Goal: Task Accomplishment & Management: Complete application form

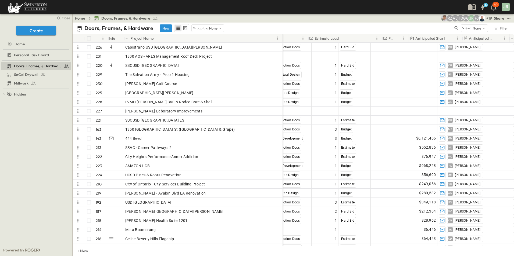
scroll to position [0, 465]
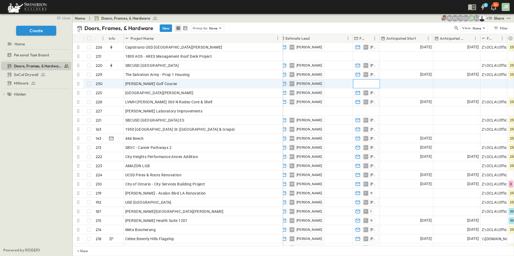
click at [366, 84] on span "Add Contact" at bounding box center [365, 83] width 22 height 5
click at [368, 83] on input "text" at bounding box center [366, 84] width 22 height 6
click at [360, 82] on input "text" at bounding box center [366, 84] width 22 height 6
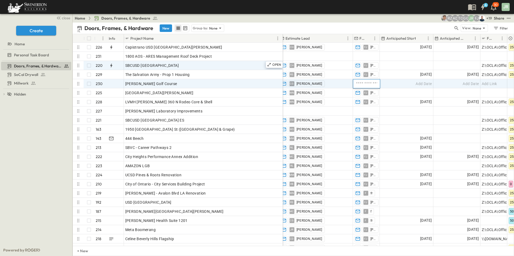
click at [53, 148] on div "Doors, Frames, & Hardware SoCal Drywall Millwork To pick up a draggable item, p…" at bounding box center [36, 153] width 72 height 184
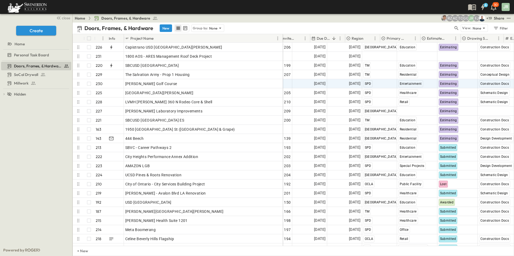
scroll to position [0, 114]
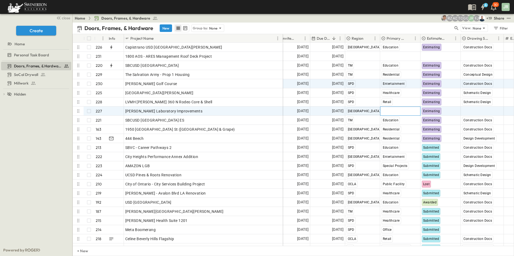
click at [392, 109] on span "Select Market" at bounding box center [393, 111] width 24 height 5
click at [404, 223] on span "Special Projects" at bounding box center [401, 223] width 24 height 4
click at [476, 110] on span "Select Status" at bounding box center [473, 111] width 23 height 5
click at [481, 138] on span "Design Development" at bounding box center [484, 137] width 31 height 4
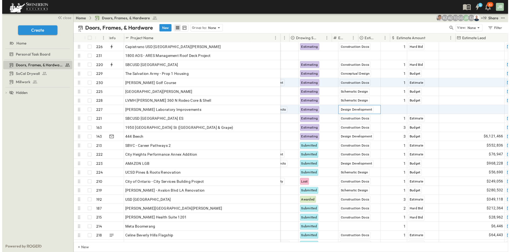
scroll to position [0, 283]
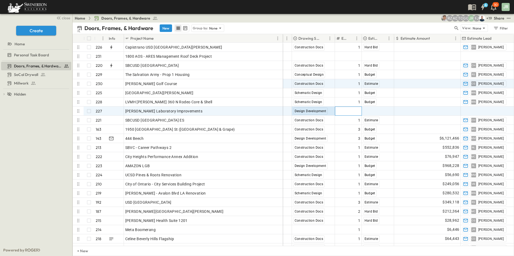
click at [354, 111] on span "Add Round #" at bounding box center [348, 111] width 23 height 5
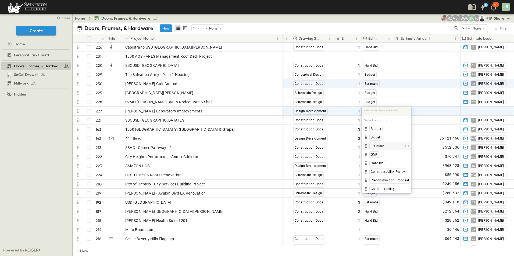
click at [376, 146] on span "Estimate" at bounding box center [377, 146] width 13 height 4
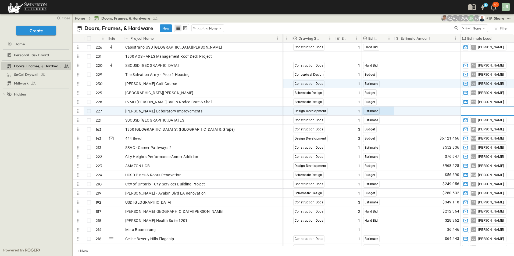
click at [480, 109] on span "Add Contact" at bounding box center [473, 111] width 22 height 5
type input "*"
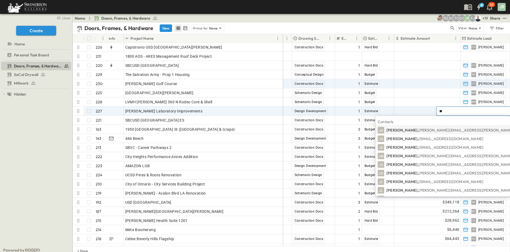
type input "***"
click at [440, 138] on p "[PERSON_NAME], [EMAIL_ADDRESS][DOMAIN_NAME]" at bounding box center [434, 138] width 97 height 5
click at [440, 138] on span "$6,121,466" at bounding box center [449, 138] width 20 height 6
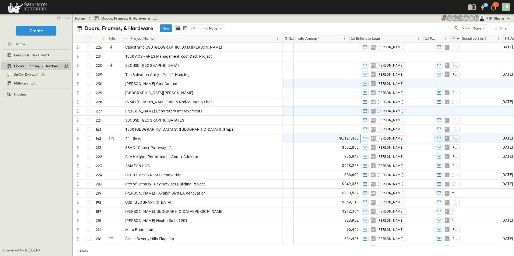
scroll to position [0, 394]
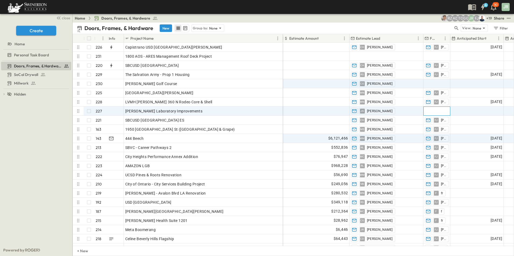
click at [433, 112] on span "Add Contact" at bounding box center [436, 111] width 22 height 5
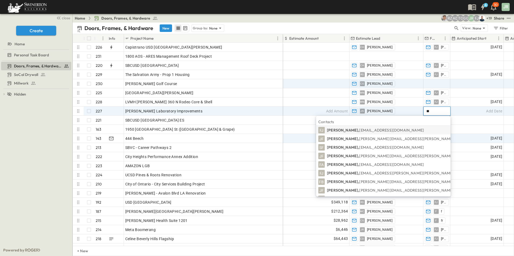
type input "**"
click at [387, 131] on span "[EMAIL_ADDRESS][DOMAIN_NAME]" at bounding box center [391, 130] width 65 height 5
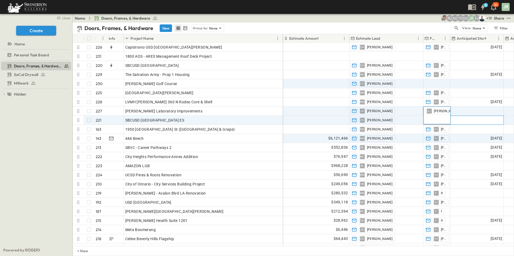
click at [466, 122] on div "Add Date" at bounding box center [476, 120] width 53 height 9
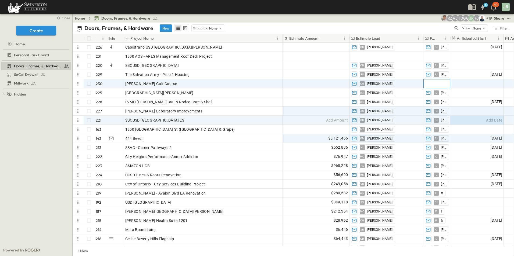
click at [437, 84] on span "Add Contact" at bounding box center [436, 83] width 22 height 5
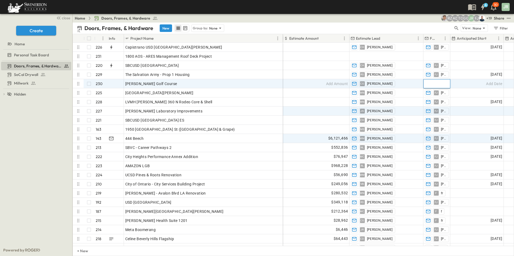
type input "*"
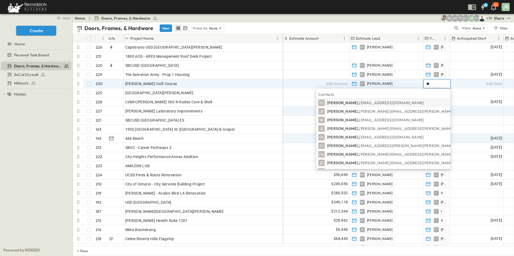
scroll to position [0, 0]
type input "**"
click at [324, 103] on span "FJ" at bounding box center [321, 103] width 4 height 0
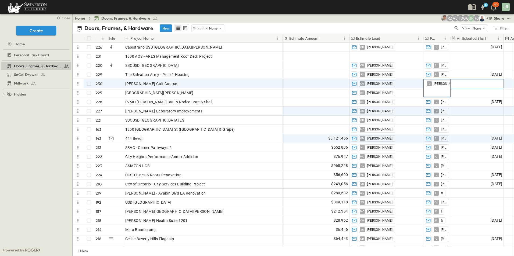
click at [465, 85] on div "Add Date" at bounding box center [476, 84] width 53 height 9
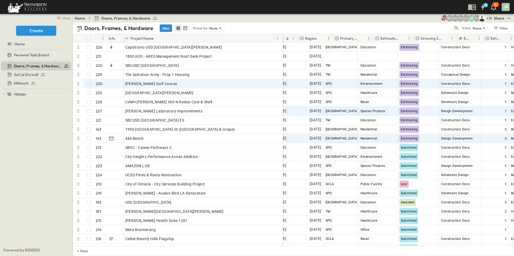
scroll to position [0, 161]
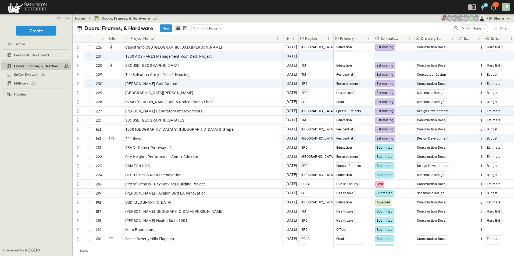
click at [355, 56] on span "Select Market" at bounding box center [347, 56] width 24 height 5
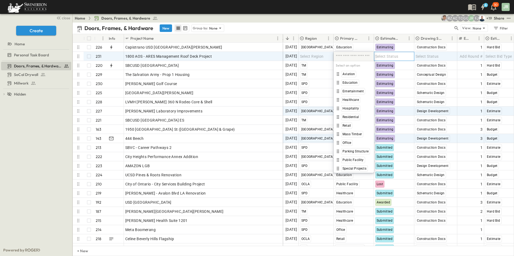
click at [384, 55] on span "Select Status" at bounding box center [386, 56] width 23 height 5
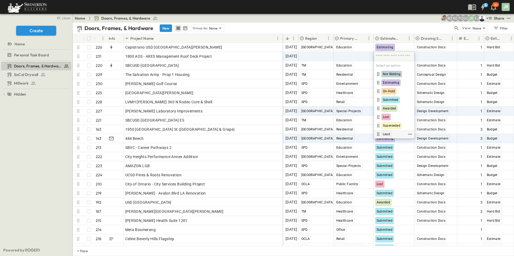
click at [385, 134] on span "Lead" at bounding box center [386, 134] width 7 height 4
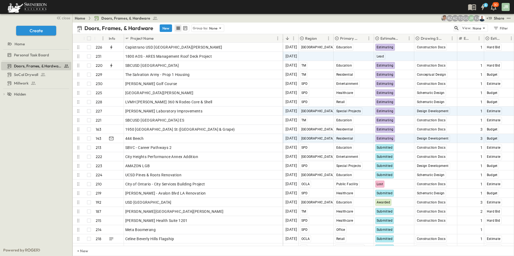
click at [456, 27] on icon "button" at bounding box center [456, 28] width 4 height 4
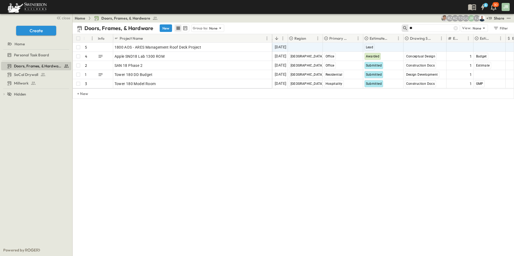
type input "*"
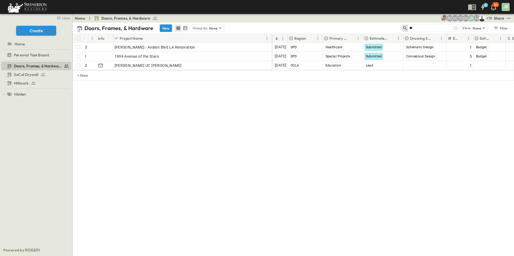
type input "*"
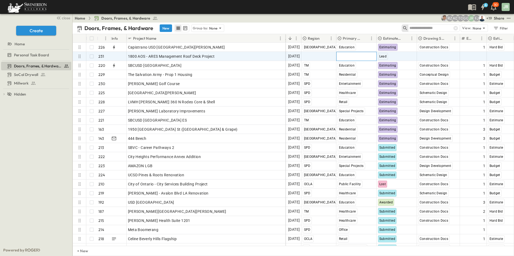
click at [355, 57] on span "Select Market" at bounding box center [349, 56] width 24 height 5
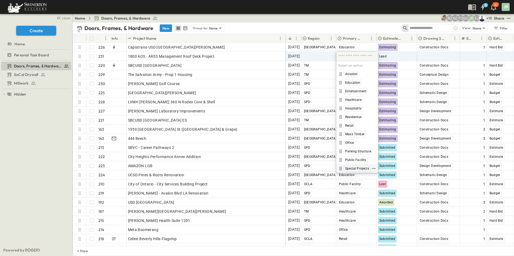
click at [359, 168] on span "Special Projects" at bounding box center [357, 169] width 24 height 4
click at [426, 25] on input "text" at bounding box center [428, 28] width 38 height 8
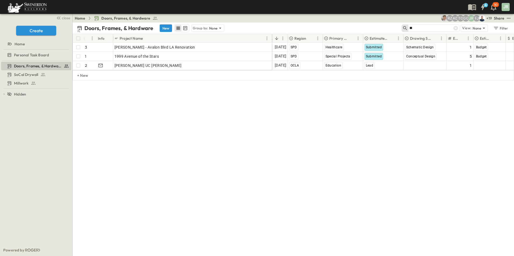
type input "*"
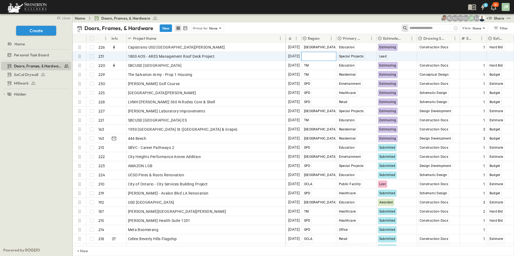
click at [321, 55] on span "Select Region" at bounding box center [315, 56] width 24 height 5
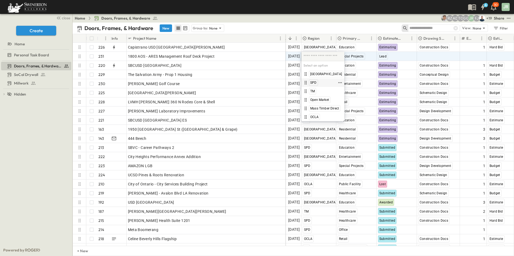
click at [314, 83] on span "SPD" at bounding box center [313, 83] width 6 height 4
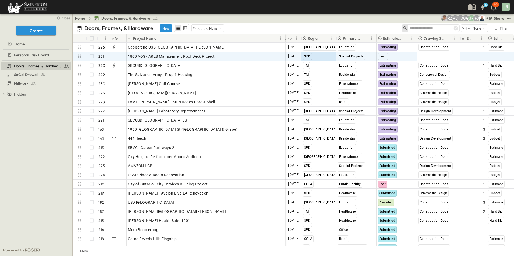
click at [437, 57] on span "Select Status" at bounding box center [429, 56] width 23 height 5
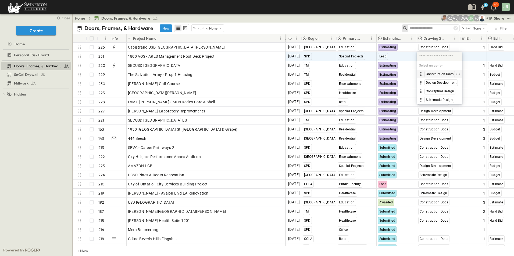
click at [440, 74] on span "Construction Docs" at bounding box center [440, 74] width 28 height 4
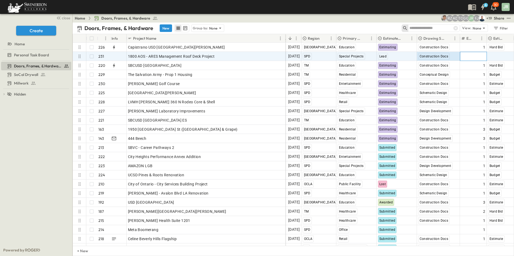
click at [474, 55] on span "Add Round #" at bounding box center [473, 56] width 23 height 5
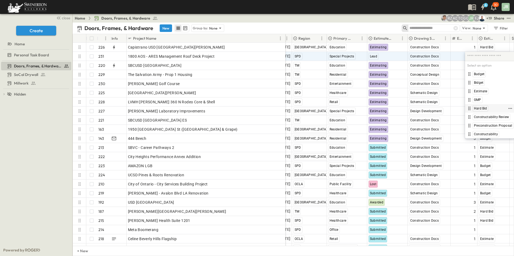
click at [478, 107] on span "Hard Bid" at bounding box center [480, 108] width 13 height 4
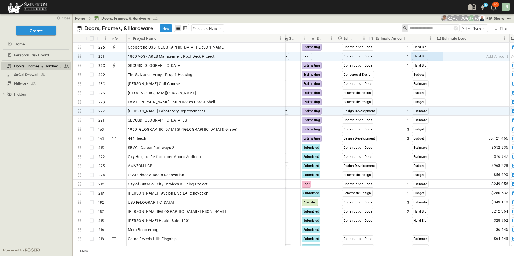
scroll to position [0, 311]
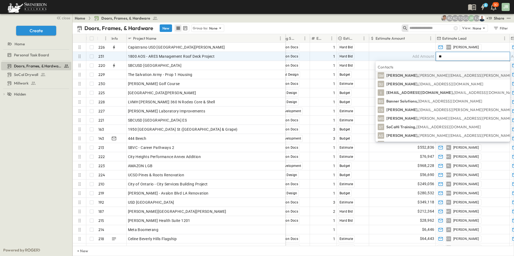
type input "***"
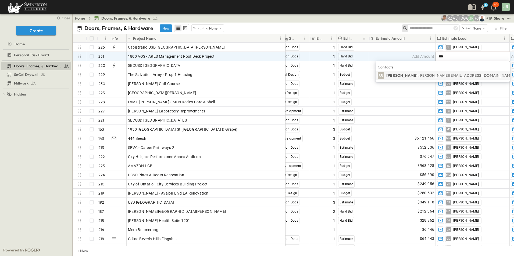
click at [383, 76] on span "SB" at bounding box center [380, 76] width 5 height 0
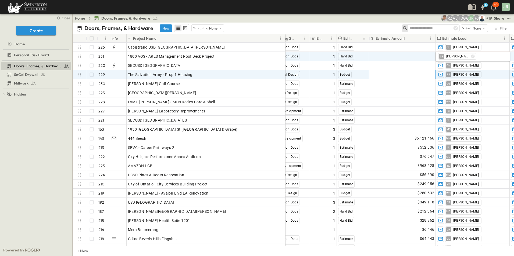
click at [398, 75] on div "Add Amount" at bounding box center [402, 74] width 66 height 9
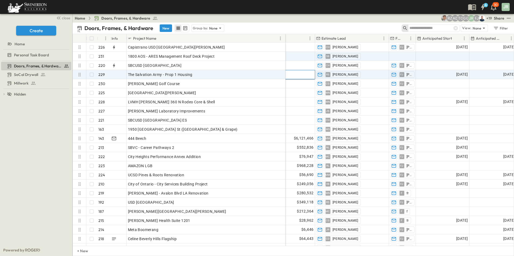
scroll to position [0, 483]
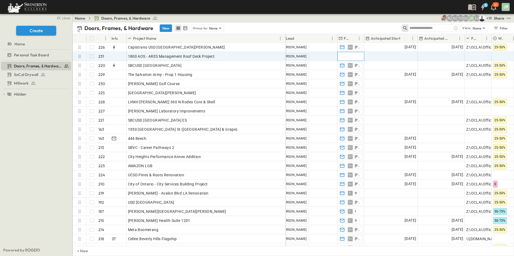
click at [353, 55] on span "Add Contact" at bounding box center [350, 56] width 22 height 5
type input "*"
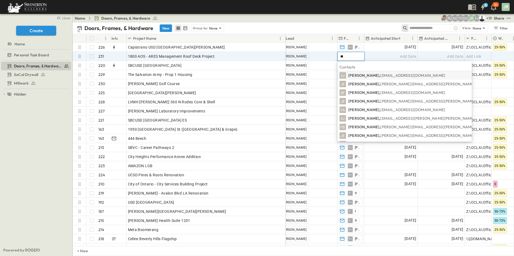
scroll to position [0, 0]
click at [344, 76] on span "FJ" at bounding box center [343, 76] width 4 height 0
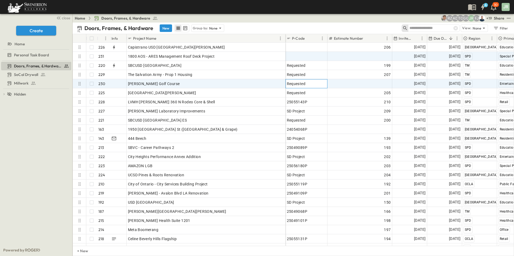
click at [301, 83] on span "Requested" at bounding box center [296, 83] width 19 height 5
drag, startPoint x: 307, startPoint y: 82, endPoint x: 268, endPoint y: 82, distance: 39.0
drag, startPoint x: 308, startPoint y: 83, endPoint x: 287, endPoint y: 81, distance: 21.3
click at [287, 81] on input "*********" at bounding box center [306, 83] width 41 height 6
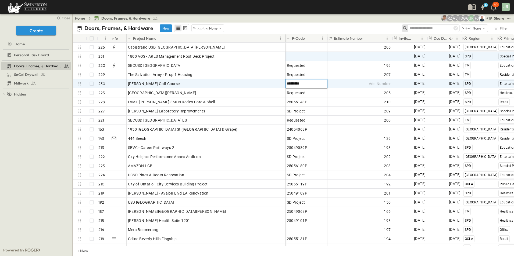
type input "*********"
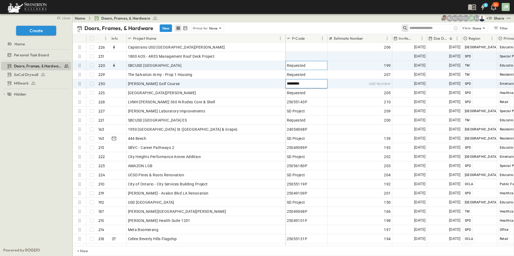
click at [302, 62] on div "Requested" at bounding box center [306, 66] width 39 height 8
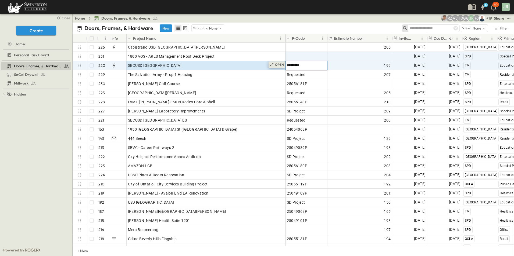
drag, startPoint x: 308, startPoint y: 64, endPoint x: 278, endPoint y: 62, distance: 30.2
drag, startPoint x: 307, startPoint y: 66, endPoint x: 288, endPoint y: 62, distance: 19.7
click at [288, 62] on input "*********" at bounding box center [306, 65] width 41 height 6
type input "*********"
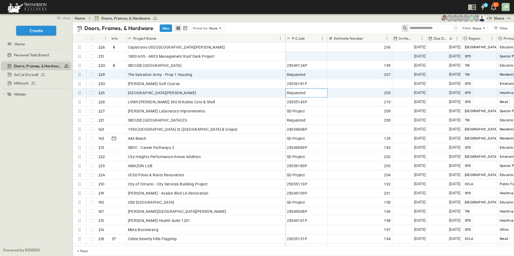
click at [296, 93] on span "Requested" at bounding box center [296, 92] width 19 height 5
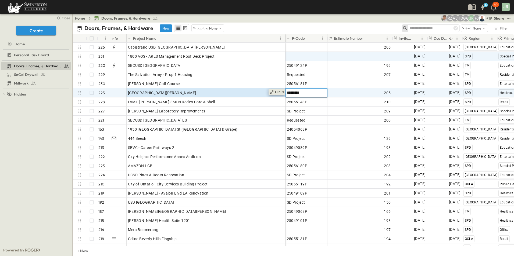
drag, startPoint x: 308, startPoint y: 92, endPoint x: 283, endPoint y: 92, distance: 24.7
click at [309, 92] on input "*********" at bounding box center [306, 92] width 41 height 6
type input "*"
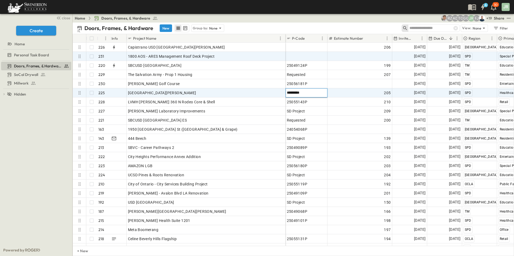
type input "*********"
click at [340, 54] on div "Add Number" at bounding box center [360, 57] width 62 height 8
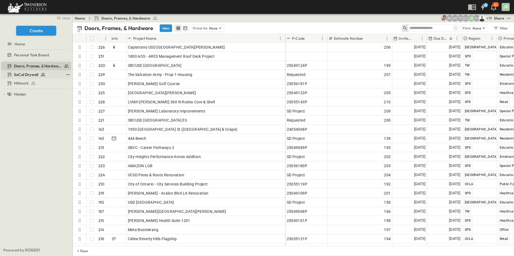
click at [26, 74] on span "SoCal Drywall" at bounding box center [26, 74] width 24 height 5
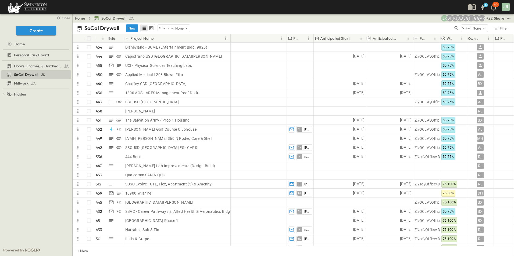
scroll to position [0, 439]
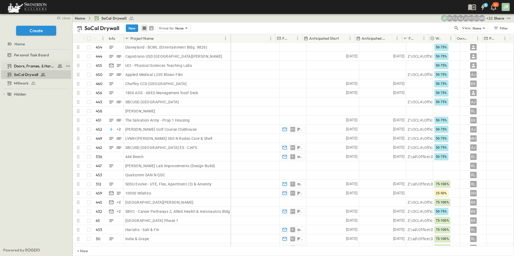
click at [32, 68] on span "Doors, Frames, & Hardware" at bounding box center [34, 65] width 41 height 5
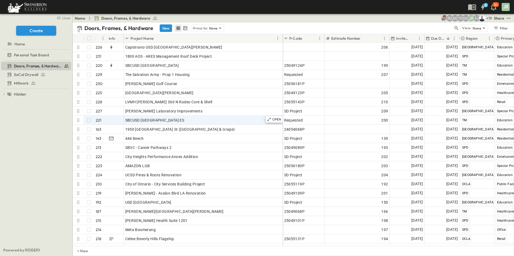
drag, startPoint x: 167, startPoint y: 28, endPoint x: 187, endPoint y: 116, distance: 90.2
click at [167, 28] on button "New" at bounding box center [166, 28] width 12 height 8
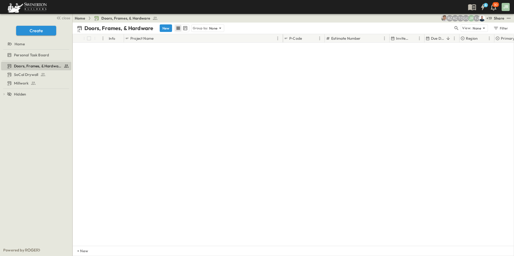
scroll to position [1948, 0]
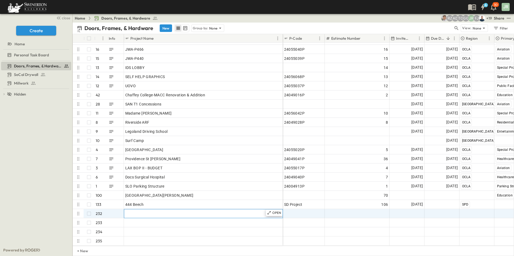
click at [135, 211] on span "Add Name" at bounding box center [134, 213] width 18 height 5
paste input "**********"
type input "**********"
click at [414, 211] on span "Add Date" at bounding box center [415, 213] width 16 height 5
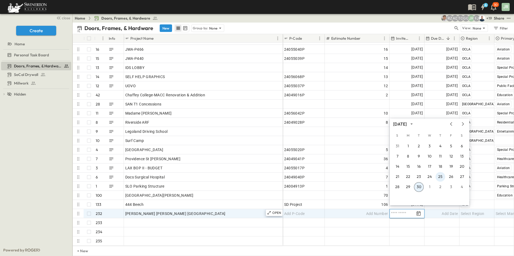
click at [440, 177] on button "25" at bounding box center [440, 177] width 10 height 10
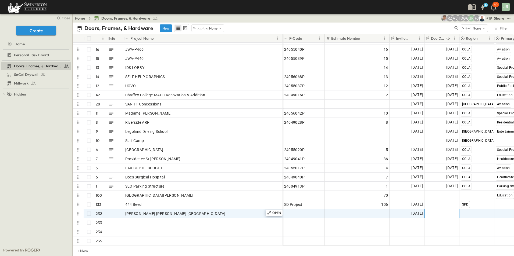
click at [437, 210] on div "Add Date" at bounding box center [442, 214] width 34 height 9
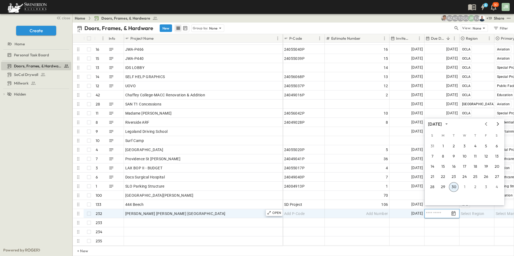
click at [497, 123] on icon "Next month" at bounding box center [498, 123] width 2 height 3
click at [451, 156] on button "7" at bounding box center [454, 157] width 10 height 10
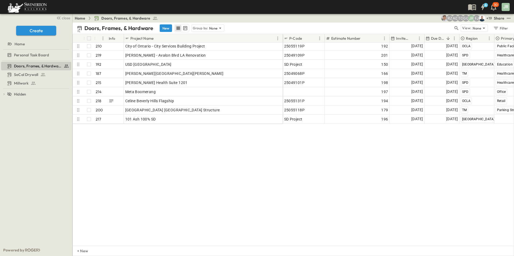
scroll to position [0, 0]
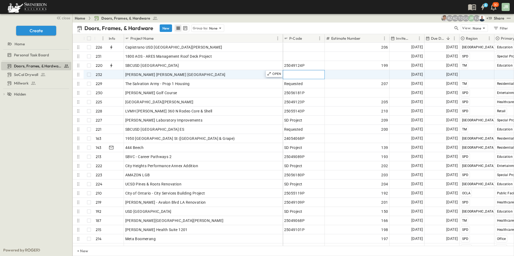
click at [307, 73] on div "Add P-Code" at bounding box center [303, 75] width 39 height 8
type input "**********"
click at [370, 75] on span "Add Number" at bounding box center [377, 74] width 22 height 5
type input "***"
click at [473, 91] on span "[GEOGRAPHIC_DATA]" at bounding box center [478, 92] width 32 height 4
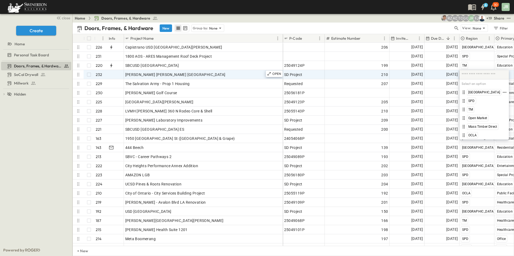
click at [473, 91] on span "[GEOGRAPHIC_DATA]" at bounding box center [484, 92] width 32 height 4
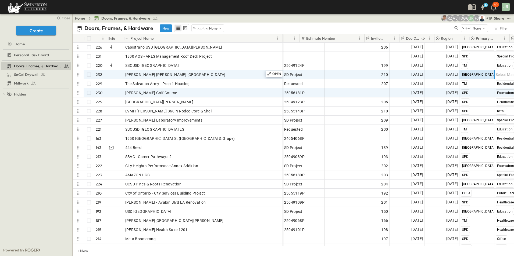
scroll to position [0, 25]
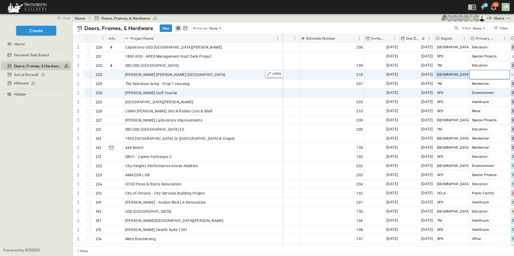
type input "*"
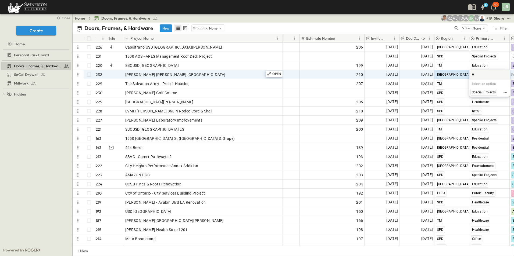
type input "*"
click at [487, 143] on div "Retail" at bounding box center [482, 144] width 11 height 6
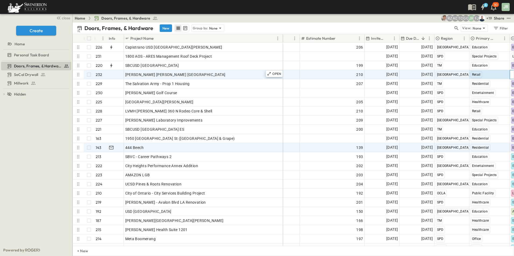
scroll to position [0, 65]
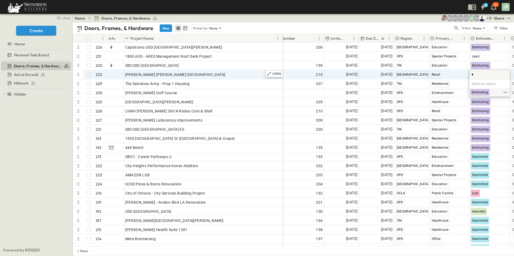
click at [484, 92] on span "Estimating" at bounding box center [480, 92] width 16 height 4
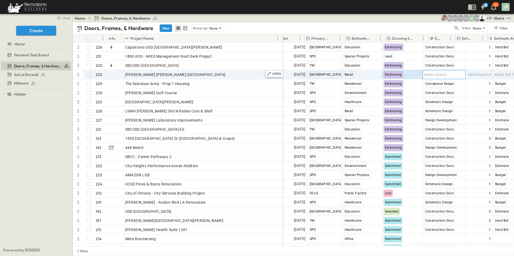
scroll to position [0, 189]
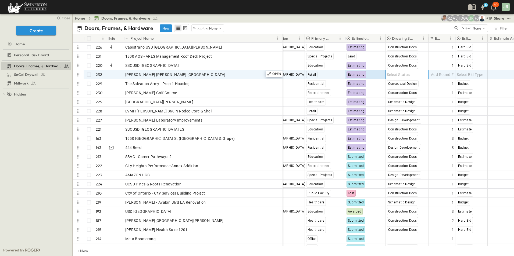
click at [401, 75] on span "Select Status" at bounding box center [398, 74] width 23 height 5
click at [410, 92] on span "Construction Docs" at bounding box center [408, 92] width 28 height 4
click at [439, 73] on span "Add Round #" at bounding box center [442, 74] width 23 height 5
type input "*"
click at [469, 94] on span "Estimate" at bounding box center [464, 92] width 13 height 4
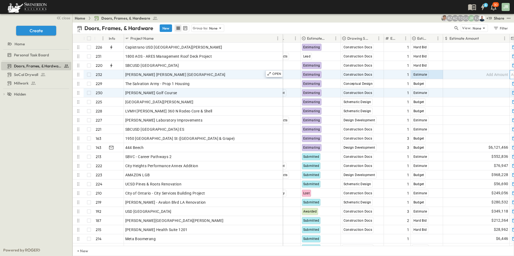
scroll to position [0, 308]
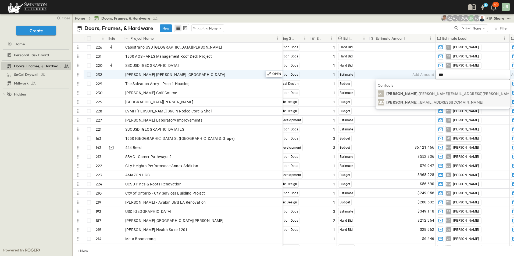
type input "***"
click at [416, 102] on li "MM [PERSON_NAME], [EMAIL_ADDRESS][DOMAIN_NAME]" at bounding box center [442, 102] width 134 height 9
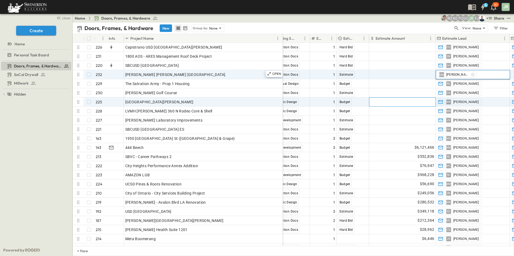
click at [416, 102] on span "Add Amount" at bounding box center [423, 101] width 22 height 5
click at [489, 74] on div "MM [PERSON_NAME]" at bounding box center [472, 74] width 73 height 9
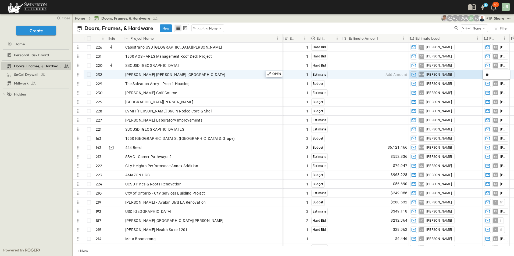
scroll to position [0, 0]
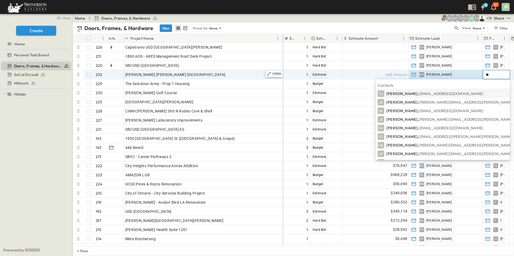
type input "**"
click at [430, 92] on p "[PERSON_NAME], [PERSON_NAME][EMAIL_ADDRESS][PERSON_NAME][DOMAIN_NAME]" at bounding box center [434, 93] width 97 height 5
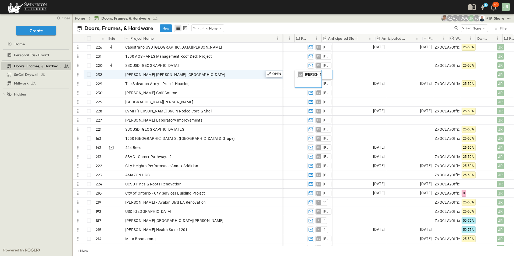
scroll to position [0, 532]
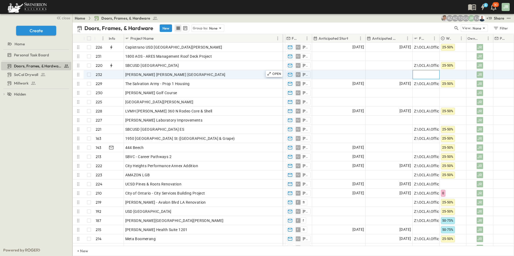
click at [422, 73] on span "Add Link" at bounding box center [421, 74] width 15 height 5
paste input "**********"
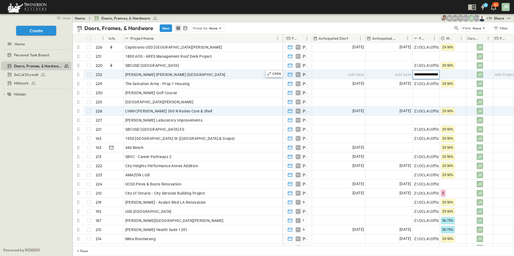
scroll to position [0, 164]
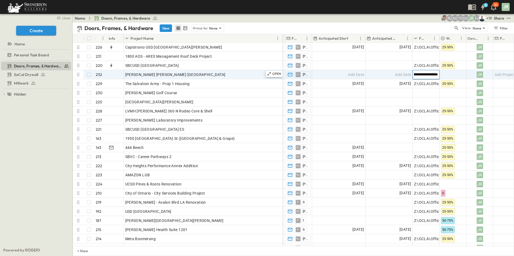
type input "**********"
click at [451, 74] on div at bounding box center [453, 74] width 26 height 9
click at [455, 107] on span "25-50%" at bounding box center [453, 109] width 11 height 4
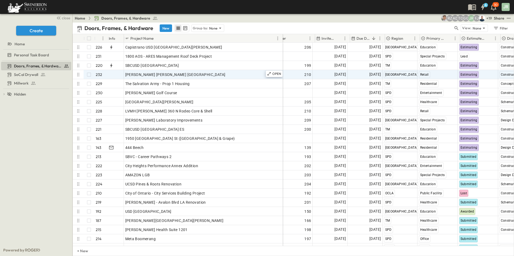
scroll to position [0, 69]
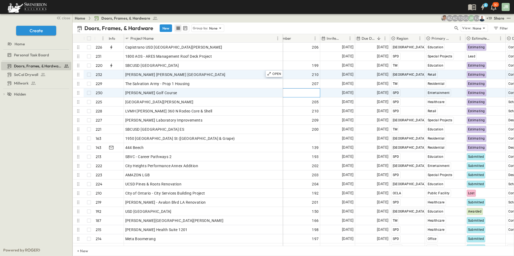
click at [312, 92] on span "Add Number" at bounding box center [308, 92] width 22 height 5
click at [310, 93] on input "number" at bounding box center [288, 92] width 64 height 6
type input "*"
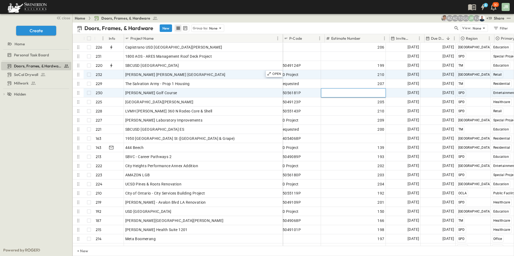
scroll to position [0, 0]
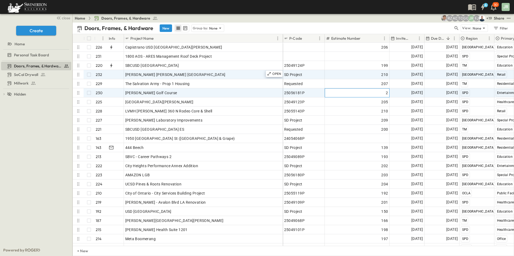
click at [353, 89] on div "2" at bounding box center [357, 93] width 62 height 8
type input "***"
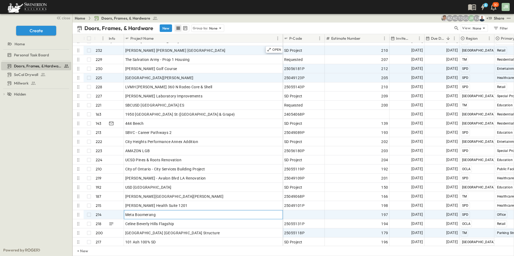
drag, startPoint x: 214, startPoint y: 241, endPoint x: 285, endPoint y: 239, distance: 71.0
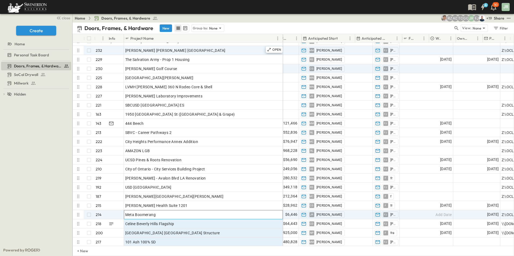
scroll to position [24, 543]
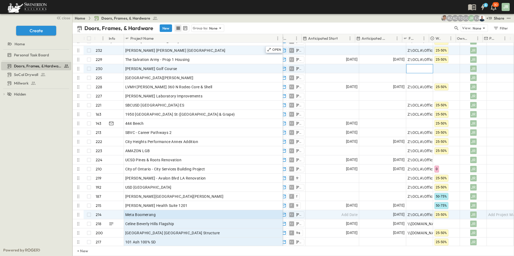
click at [408, 66] on div "Add Link" at bounding box center [419, 69] width 24 height 8
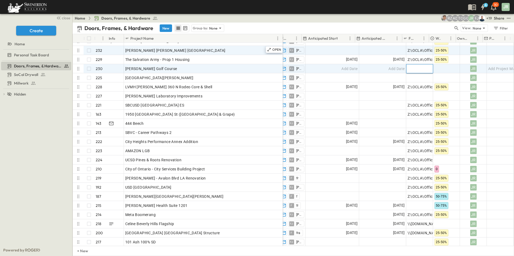
paste input "**********"
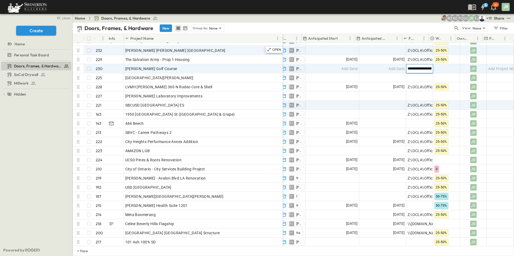
scroll to position [0, 175]
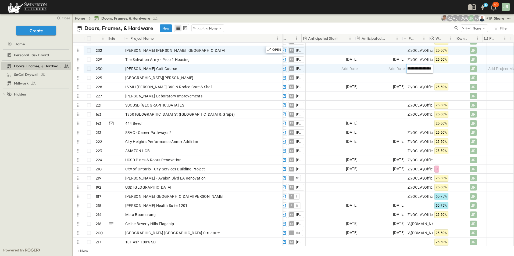
type input "**********"
click at [444, 68] on div at bounding box center [446, 68] width 26 height 9
click at [445, 103] on span "25-50%" at bounding box center [443, 104] width 11 height 4
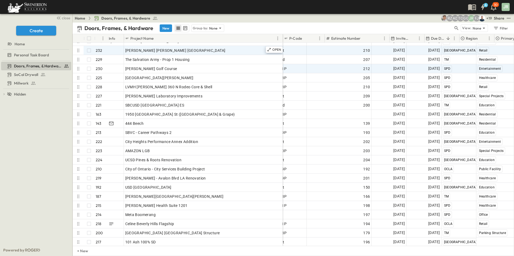
scroll to position [24, 0]
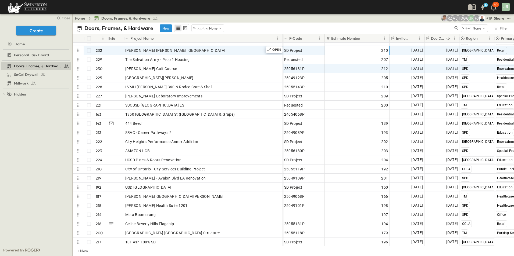
click at [386, 49] on span "210" at bounding box center [384, 50] width 7 height 5
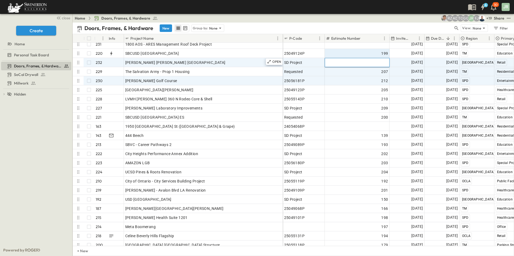
scroll to position [0, 0]
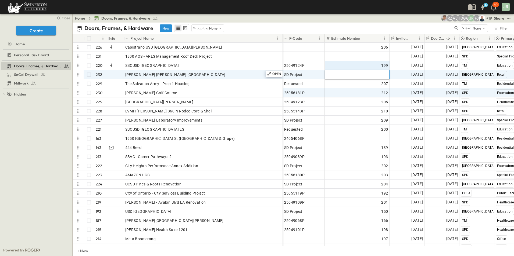
type input "***"
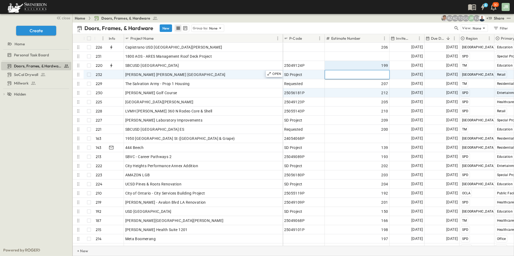
click at [259, 252] on div "+ New" at bounding box center [293, 251] width 441 height 10
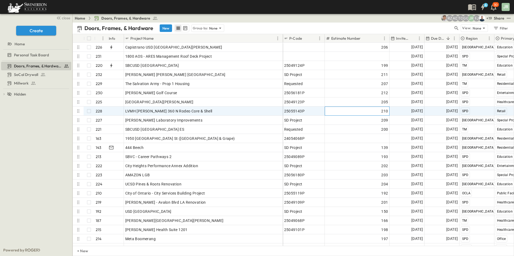
click at [370, 113] on div "210" at bounding box center [357, 111] width 62 height 8
type input "***"
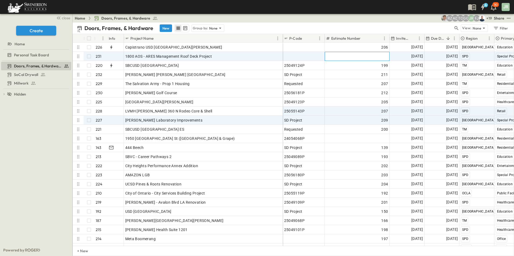
click at [352, 56] on div "Add Number" at bounding box center [357, 57] width 62 height 8
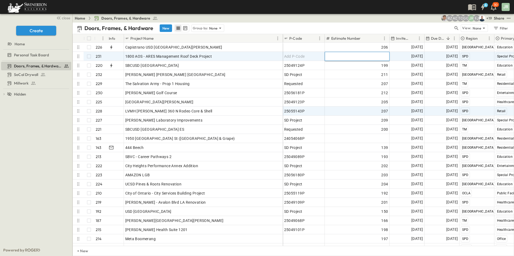
type input "***"
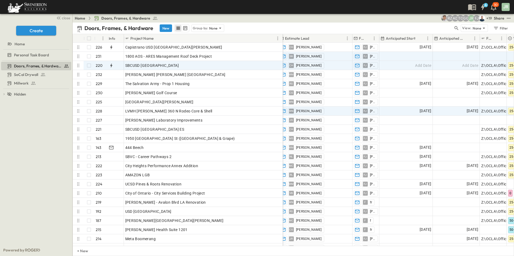
scroll to position [0, 543]
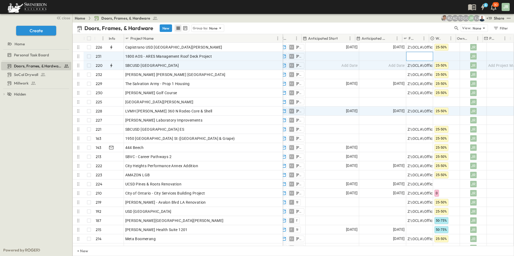
click at [416, 58] on span "Add Link" at bounding box center [414, 56] width 15 height 5
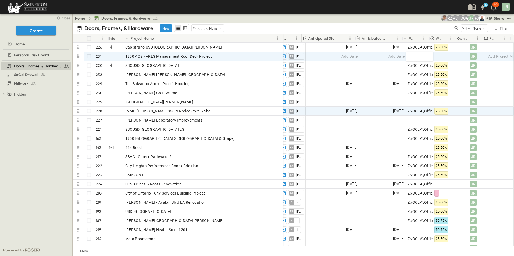
paste input "**********"
type input "**********"
click at [443, 56] on div at bounding box center [446, 56] width 26 height 9
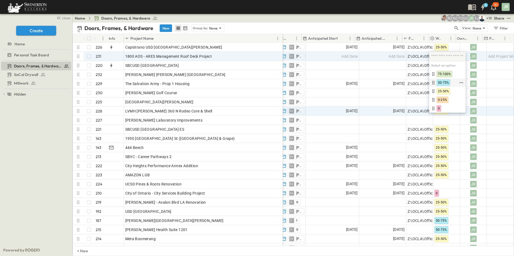
click at [447, 81] on span "50-75%" at bounding box center [443, 83] width 11 height 4
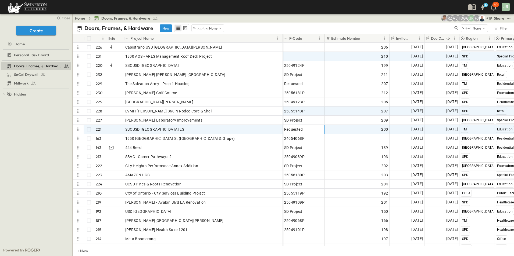
drag, startPoint x: 296, startPoint y: 131, endPoint x: 299, endPoint y: 130, distance: 3.4
click at [296, 131] on span "Requested" at bounding box center [293, 129] width 19 height 5
drag, startPoint x: 304, startPoint y: 129, endPoint x: 281, endPoint y: 127, distance: 23.5
drag, startPoint x: 306, startPoint y: 129, endPoint x: 284, endPoint y: 126, distance: 21.7
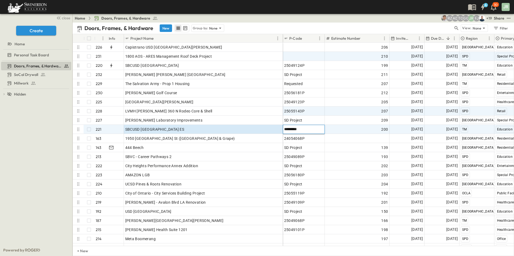
click at [284, 126] on input "*********" at bounding box center [303, 129] width 41 height 6
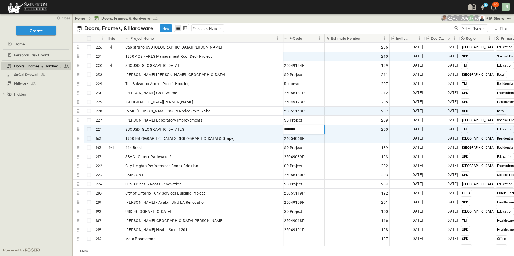
type input "*********"
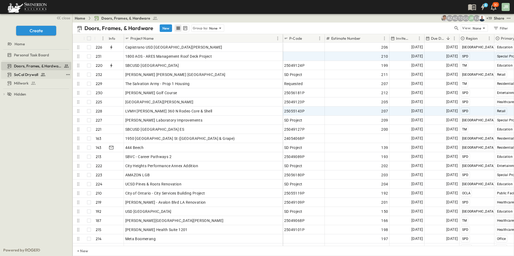
click at [29, 73] on span "SoCal Drywall" at bounding box center [26, 74] width 24 height 5
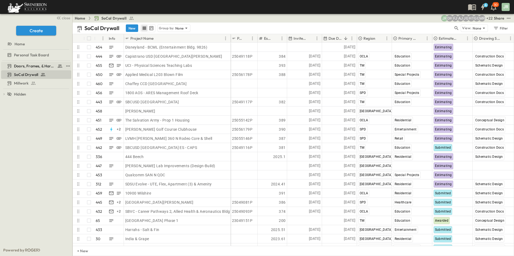
click at [28, 65] on span "Doors, Frames, & Hardware" at bounding box center [34, 65] width 41 height 5
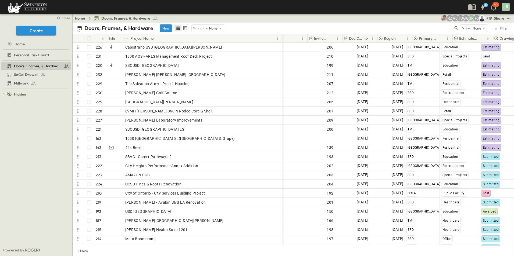
scroll to position [0, 82]
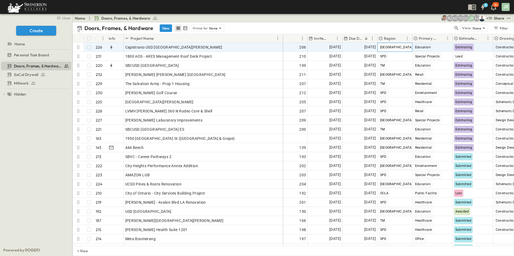
click at [389, 47] on span "[GEOGRAPHIC_DATA]" at bounding box center [396, 47] width 33 height 4
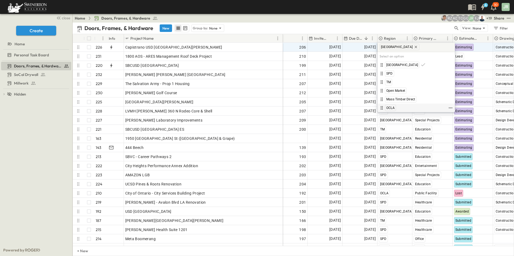
click at [392, 107] on span "OCLA" at bounding box center [390, 108] width 8 height 4
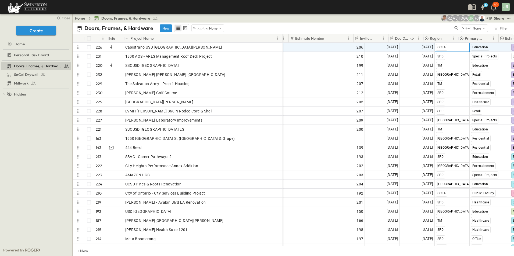
scroll to position [0, 0]
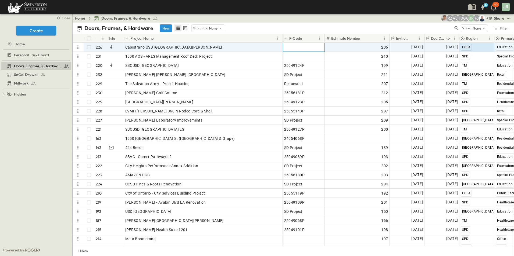
click at [294, 47] on span "Add P-Code" at bounding box center [294, 47] width 21 height 5
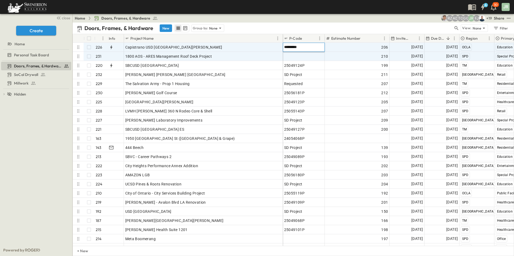
type input "*********"
click at [300, 55] on span "Add P-Code" at bounding box center [294, 56] width 21 height 5
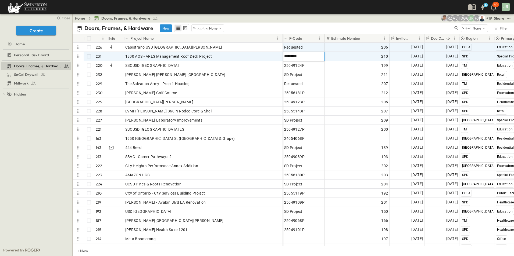
type input "*********"
click at [31, 153] on div "Doors, Frames, & Hardware SoCal Drywall Millwork To pick up a draggable item, p…" at bounding box center [36, 153] width 72 height 184
